Goal: Information Seeking & Learning: Find specific fact

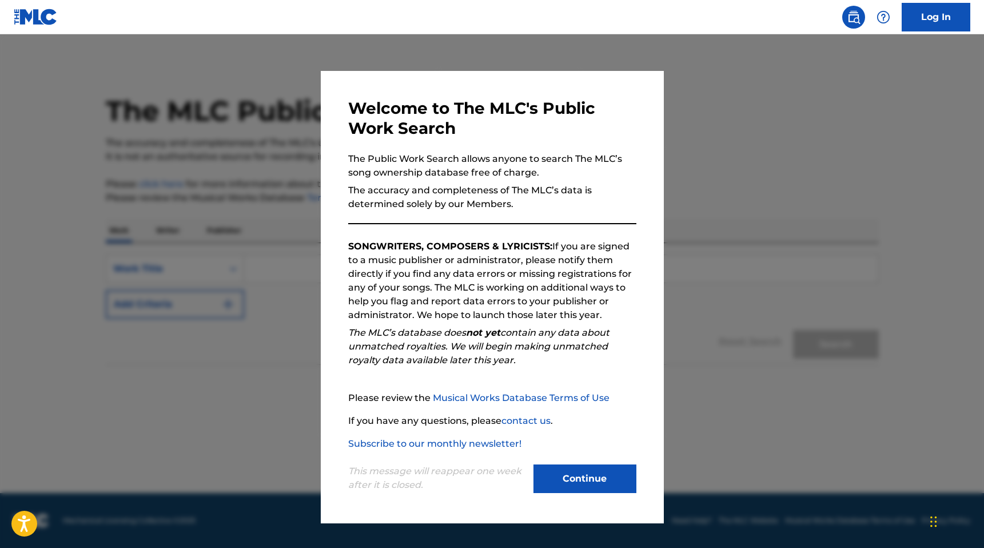
click at [604, 485] on button "Continue" at bounding box center [584, 478] width 103 height 29
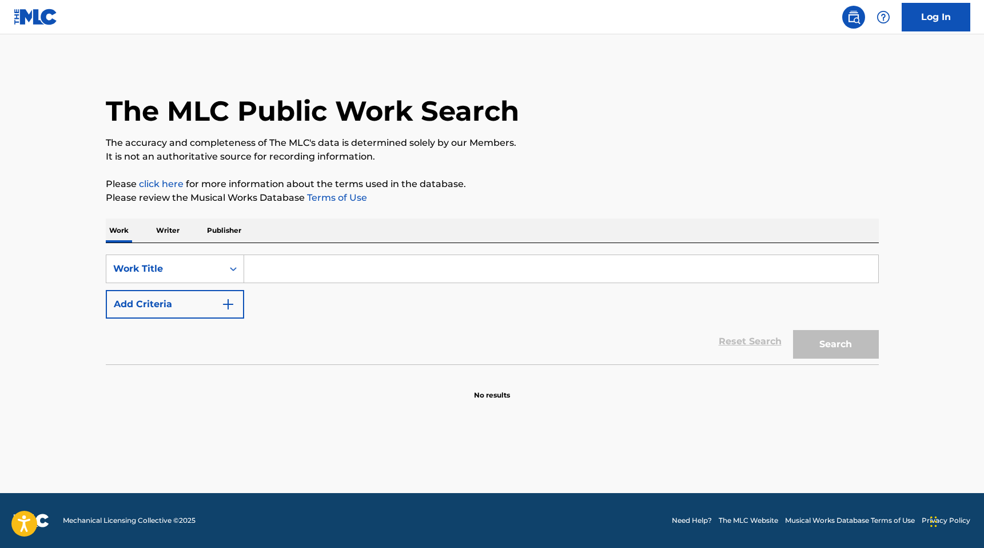
click at [294, 272] on input "Search Form" at bounding box center [561, 268] width 634 height 27
type input "K"
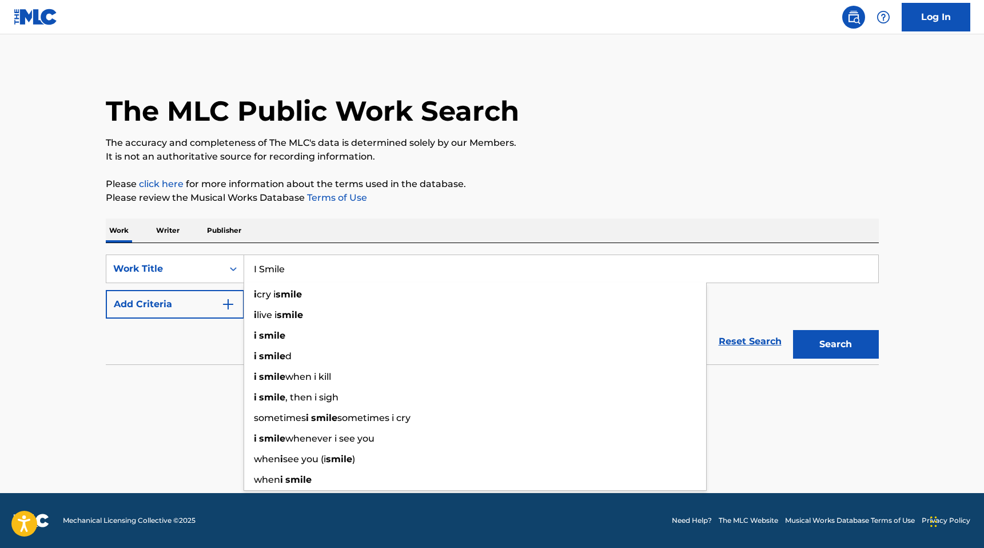
type input "I Smile"
click at [793, 330] on button "Search" at bounding box center [836, 344] width 86 height 29
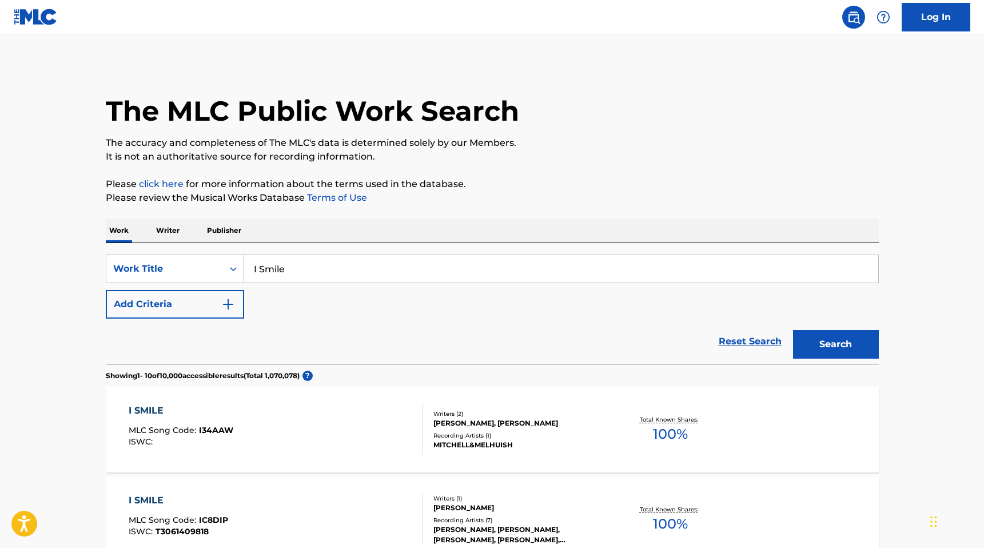
click at [221, 227] on p "Publisher" at bounding box center [224, 230] width 41 height 24
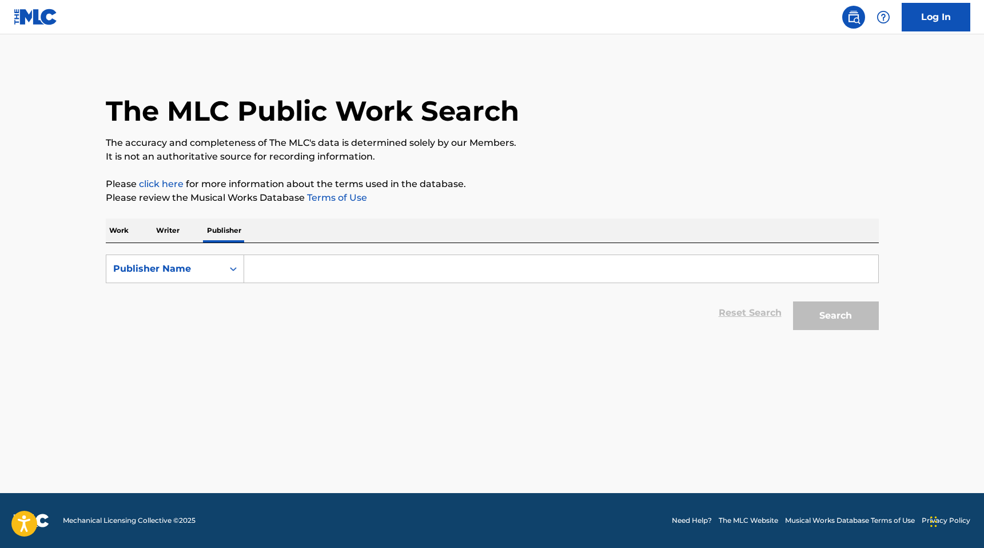
click at [181, 228] on p "Writer" at bounding box center [168, 230] width 30 height 24
click at [274, 272] on input "Search Form" at bounding box center [561, 268] width 634 height 27
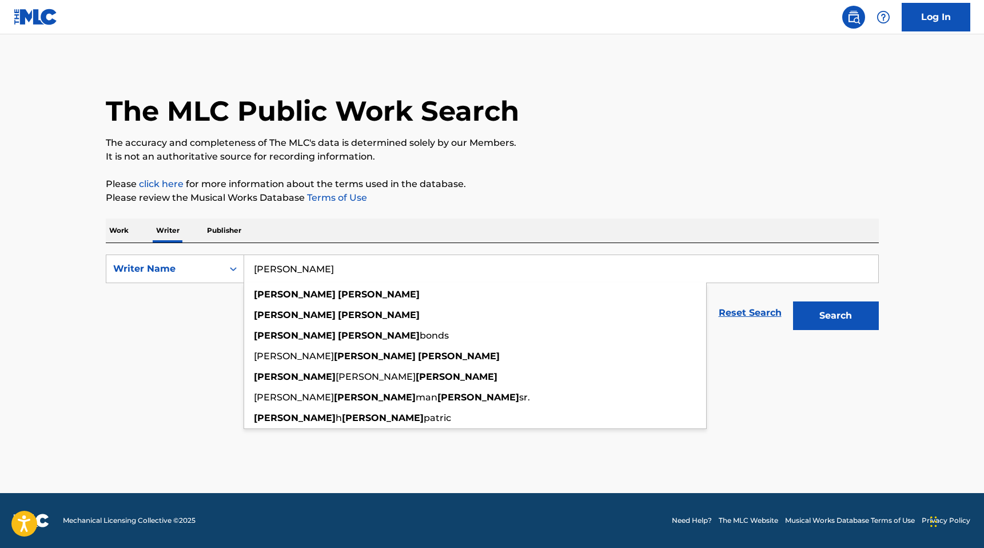
type input "[PERSON_NAME]"
click at [793, 301] on button "Search" at bounding box center [836, 315] width 86 height 29
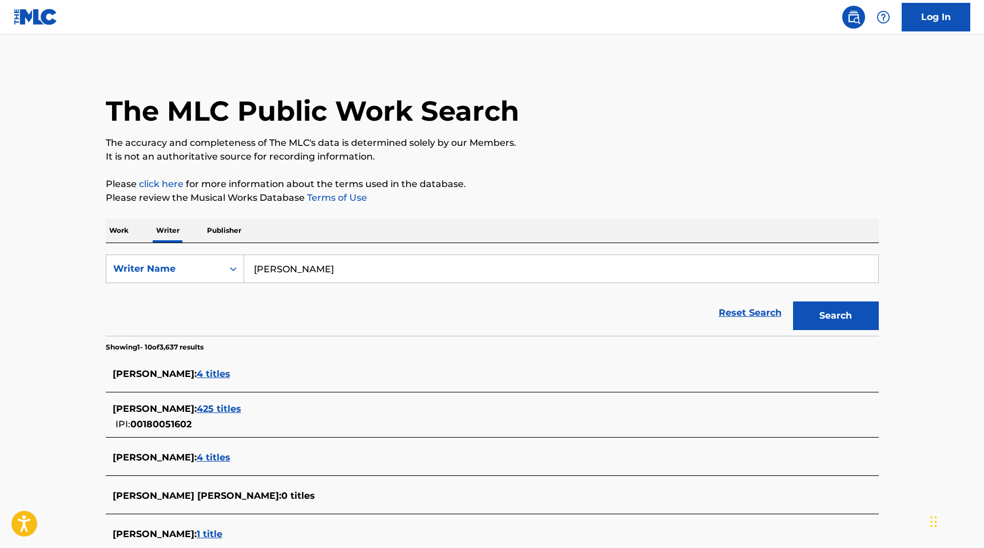
click at [235, 411] on span "425 titles" at bounding box center [219, 408] width 45 height 11
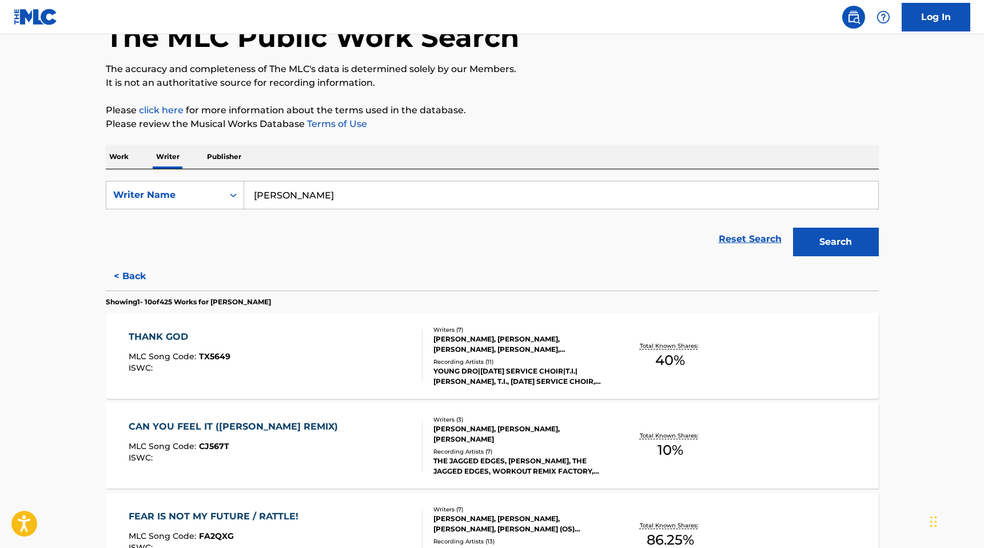
scroll to position [86, 0]
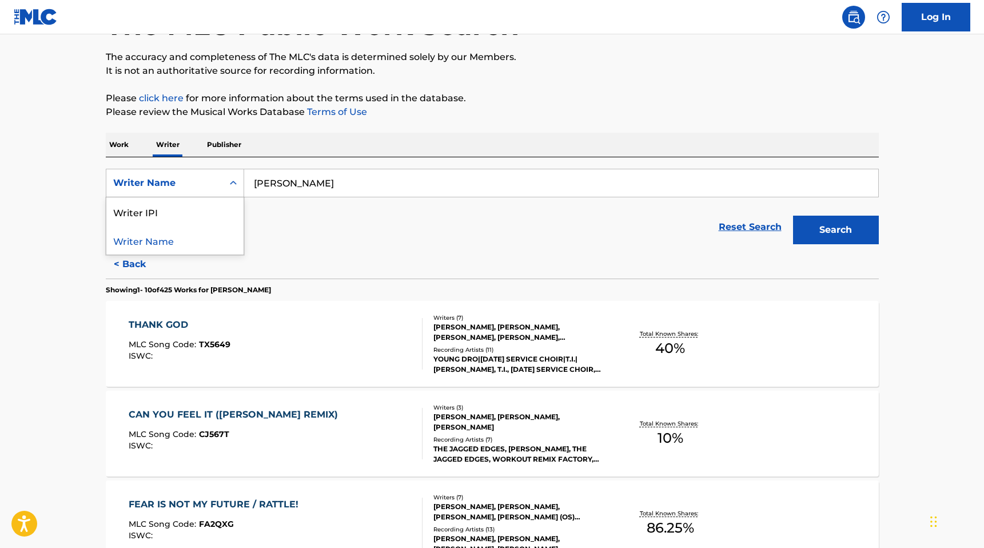
click at [155, 183] on div "Writer Name" at bounding box center [164, 183] width 103 height 14
click at [266, 228] on div "Reset Search Search" at bounding box center [492, 227] width 773 height 46
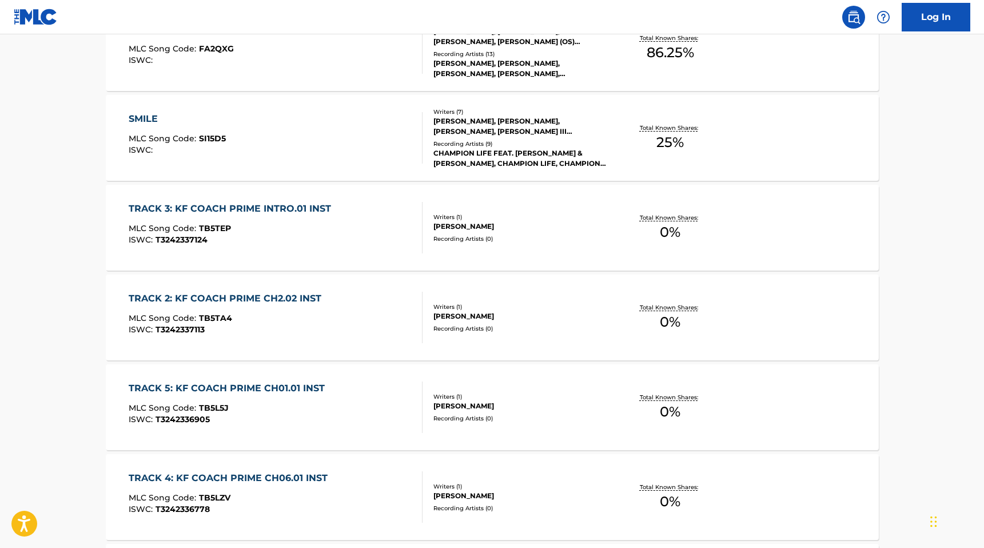
scroll to position [549, 0]
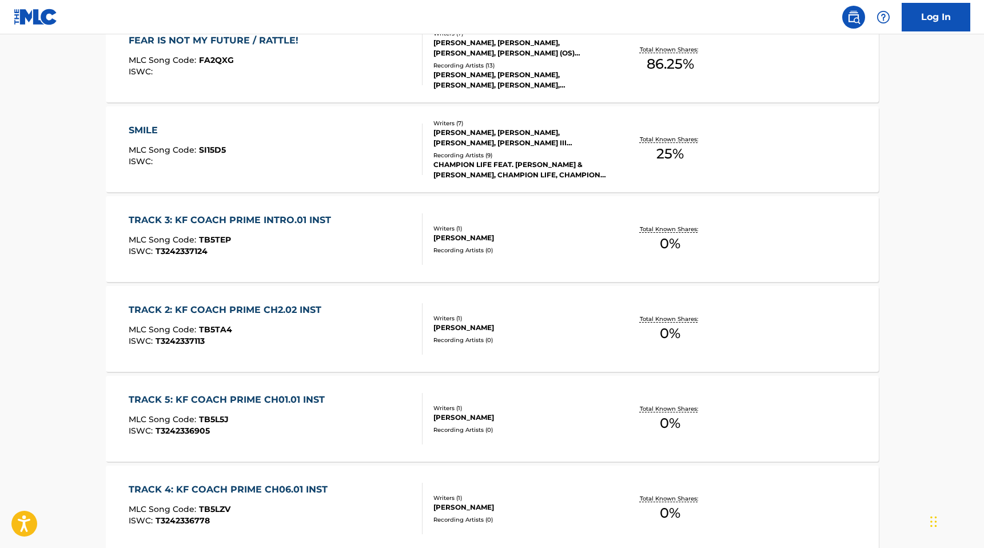
click at [261, 148] on div "SMILE MLC Song Code : SI15D5 ISWC :" at bounding box center [276, 148] width 294 height 51
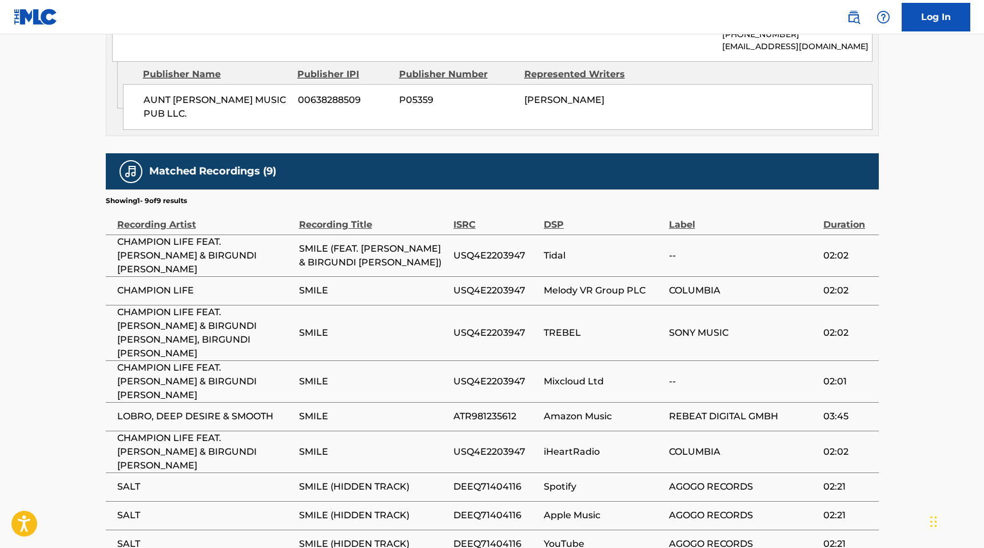
scroll to position [954, 0]
